Goal: Obtain resource: Download file/media

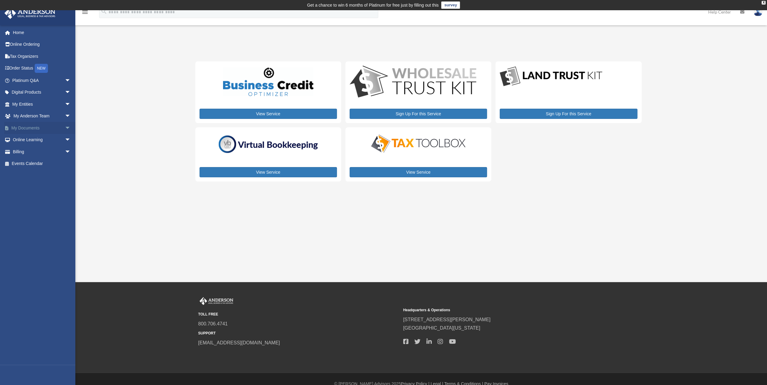
click at [23, 126] on link "My Documents arrow_drop_down" at bounding box center [42, 128] width 76 height 12
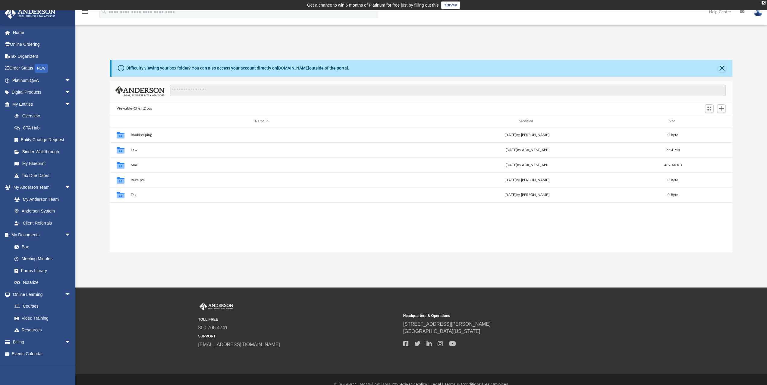
scroll to position [132, 618]
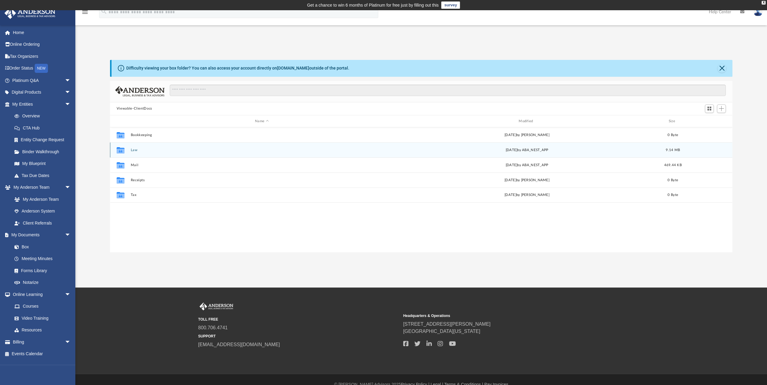
click at [131, 150] on button "Law" at bounding box center [261, 150] width 262 height 4
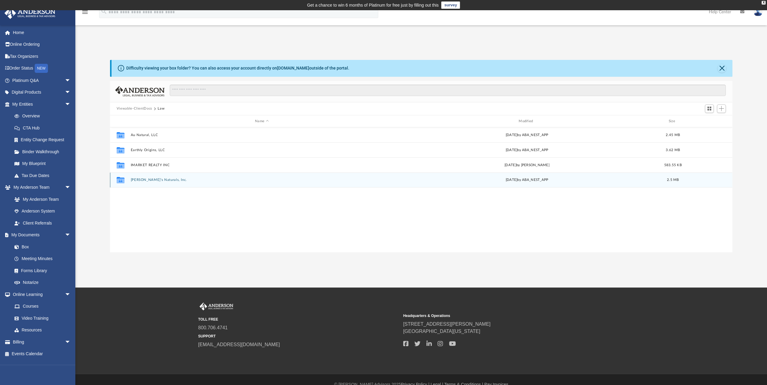
click at [145, 180] on button "[PERSON_NAME]'s Naturals, Inc." at bounding box center [261, 180] width 262 height 4
click at [146, 180] on button "[PERSON_NAME]'s Naturals, Inc. - Filed Articles.pdf" at bounding box center [261, 180] width 262 height 4
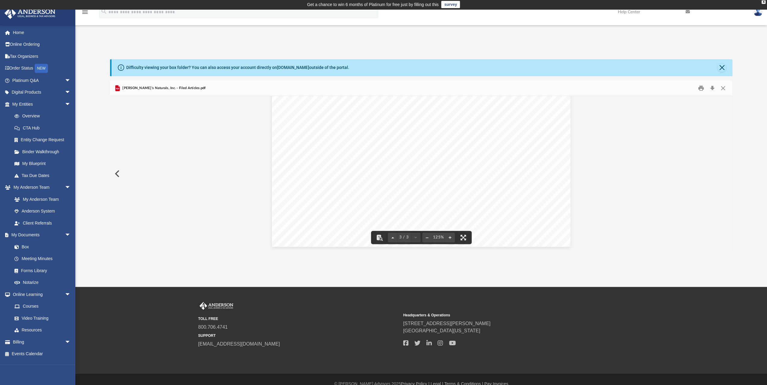
scroll to position [10, 0]
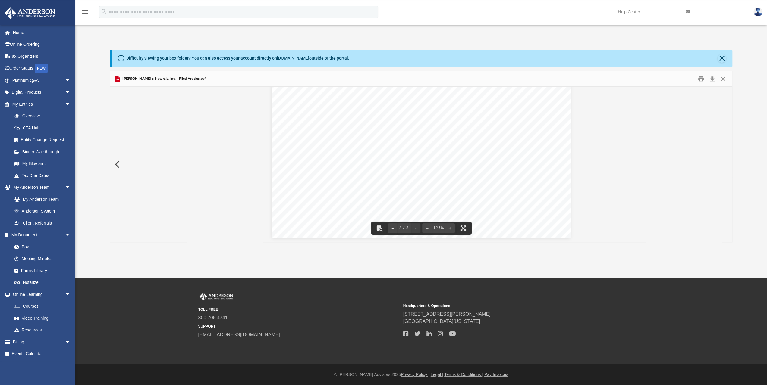
click at [119, 165] on button "Preview" at bounding box center [116, 164] width 13 height 17
click at [722, 79] on button "Close" at bounding box center [723, 78] width 11 height 9
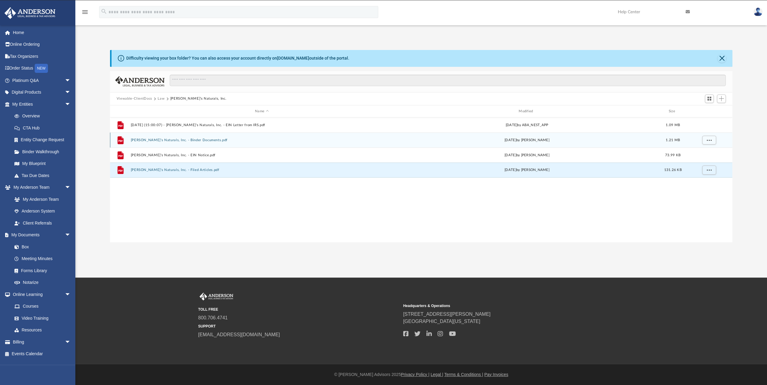
click at [179, 142] on div "File [PERSON_NAME]'s Naturals, Inc. - Binder Documents.pdf [DATE] by [PERSON_NA…" at bounding box center [421, 140] width 622 height 15
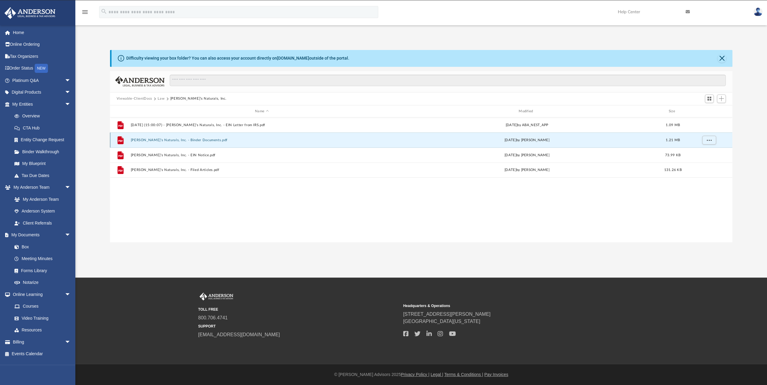
click at [166, 140] on button "[PERSON_NAME]'s Naturals, Inc. - Binder Documents.pdf" at bounding box center [261, 140] width 262 height 4
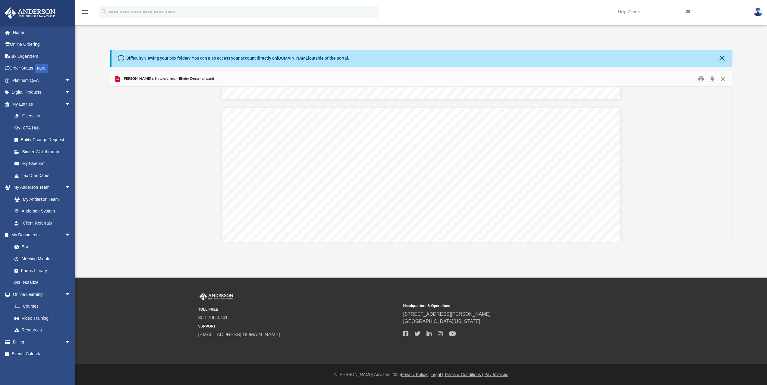
scroll to position [28759, 0]
